Goal: Information Seeking & Learning: Learn about a topic

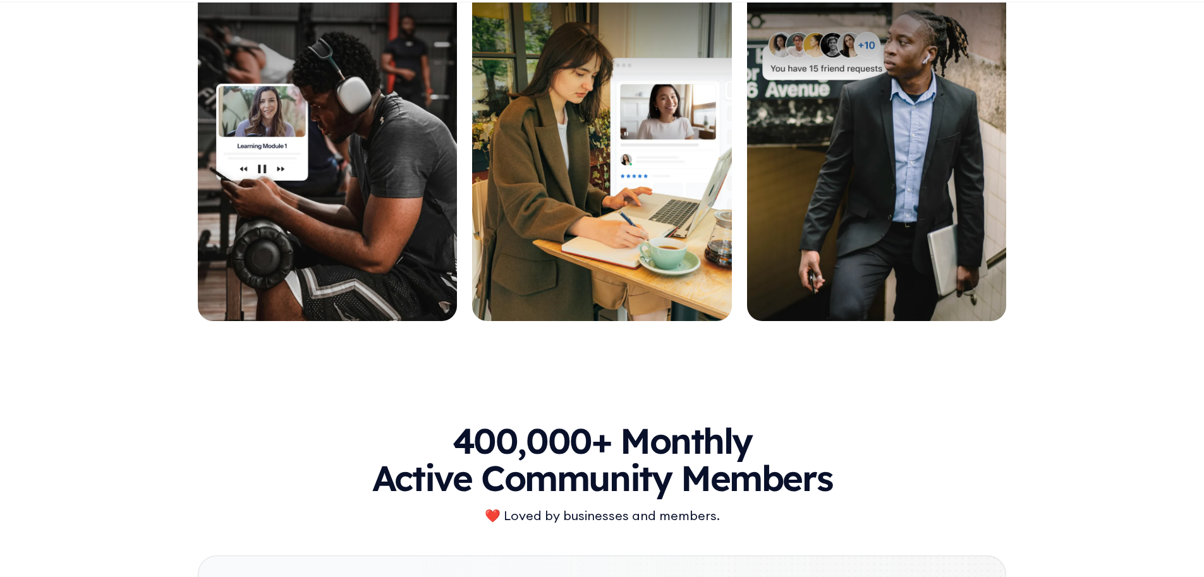
scroll to position [7011, 0]
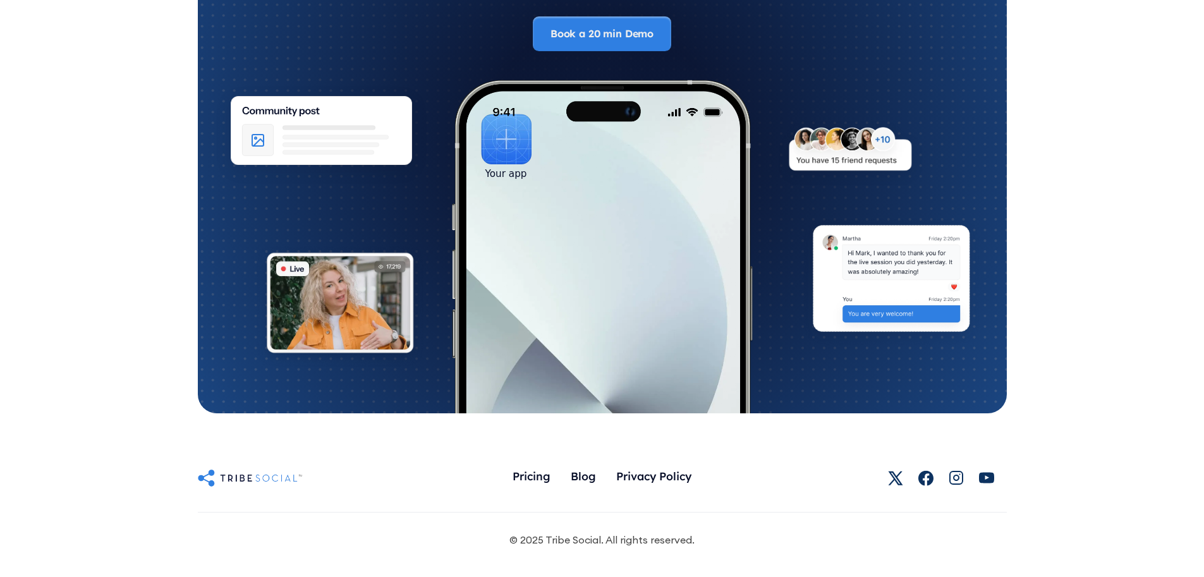
click at [264, 476] on img at bounding box center [250, 478] width 105 height 20
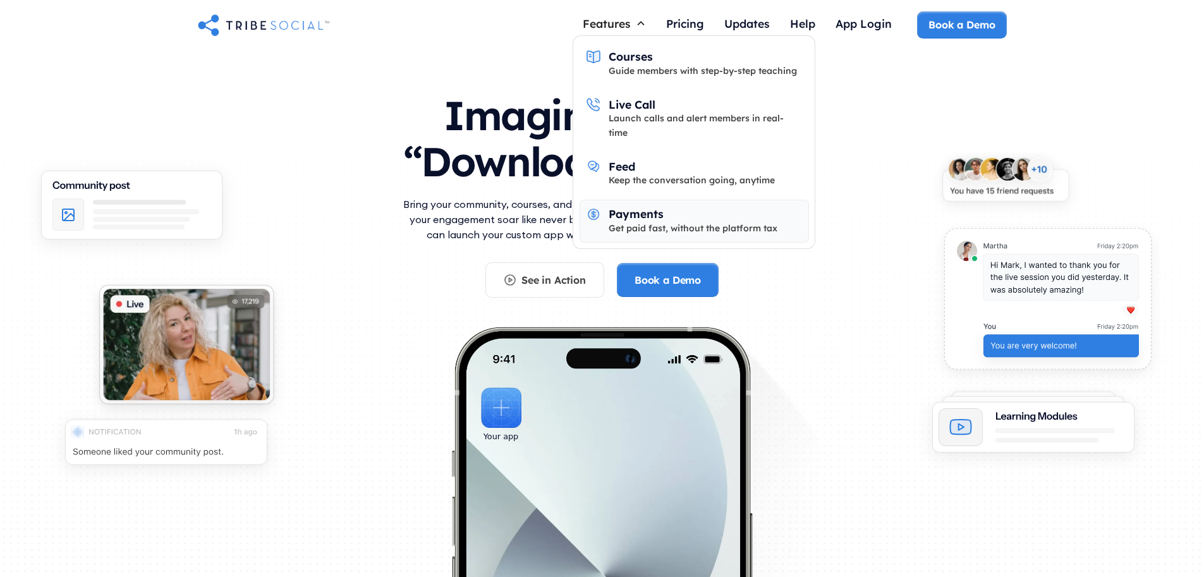
click at [634, 221] on div "Get paid fast, without the platform tax" at bounding box center [693, 228] width 169 height 14
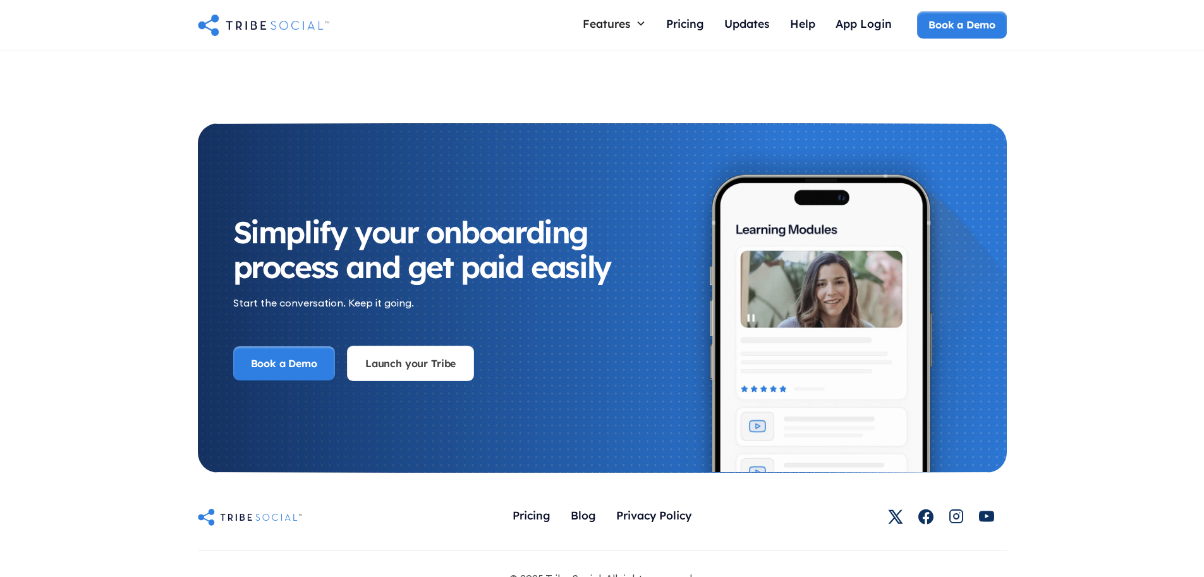
scroll to position [2516, 0]
